Goal: Task Accomplishment & Management: Use online tool/utility

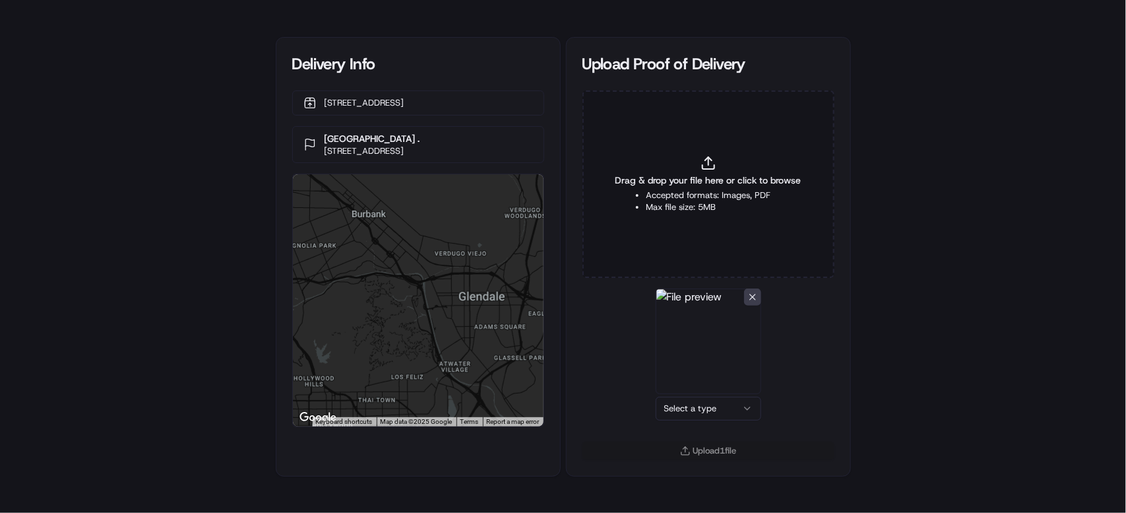
click at [709, 411] on html "Delivery Info 11 W Dayton St, Pasadena, CA 91105, US Erewhon Studio City . 1283…" at bounding box center [563, 256] width 1126 height 513
click at [716, 444] on button "Upload 1 file" at bounding box center [709, 450] width 252 height 18
